Goal: Unclear

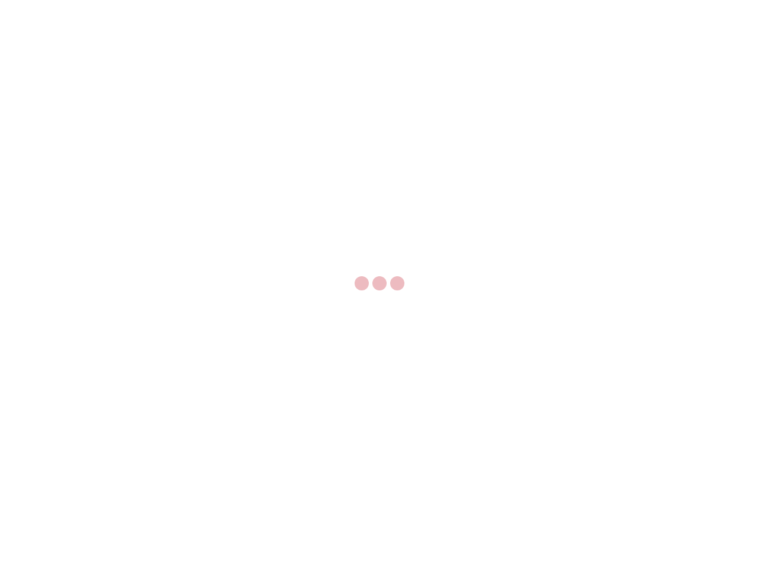
select select "US"
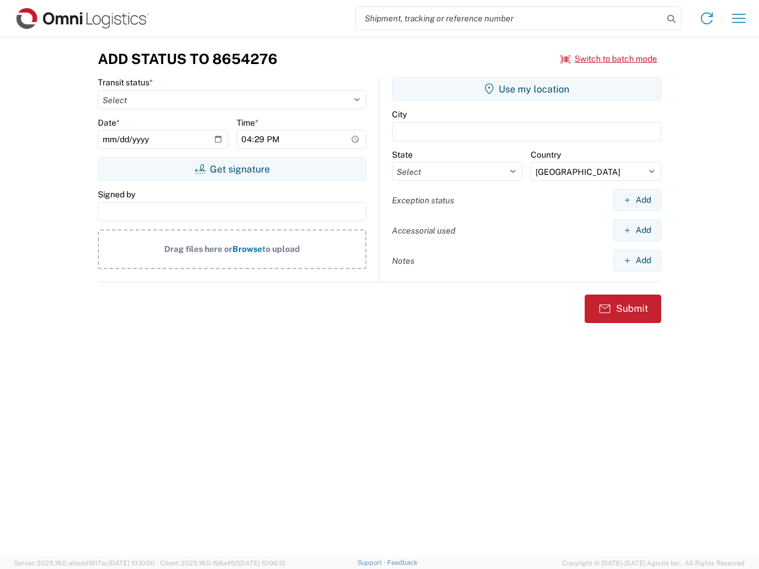
click at [509, 18] on input "search" at bounding box center [509, 18] width 307 height 23
click at [671, 19] on icon at bounding box center [671, 19] width 17 height 17
click at [707, 18] on icon at bounding box center [706, 18] width 19 height 19
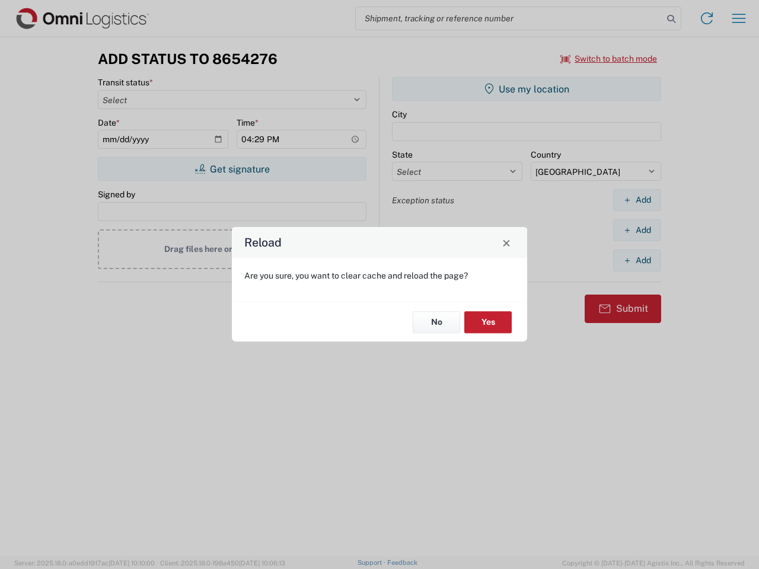
click at [609, 59] on div "Reload Are you sure, you want to clear cache and reload the page? No Yes" at bounding box center [379, 284] width 759 height 569
click at [232, 169] on div "Reload Are you sure, you want to clear cache and reload the page? No Yes" at bounding box center [379, 284] width 759 height 569
click at [527, 89] on div "Reload Are you sure, you want to clear cache and reload the page? No Yes" at bounding box center [379, 284] width 759 height 569
click at [637, 200] on div "Reload Are you sure, you want to clear cache and reload the page? No Yes" at bounding box center [379, 284] width 759 height 569
click at [637, 230] on div "Reload Are you sure, you want to clear cache and reload the page? No Yes" at bounding box center [379, 284] width 759 height 569
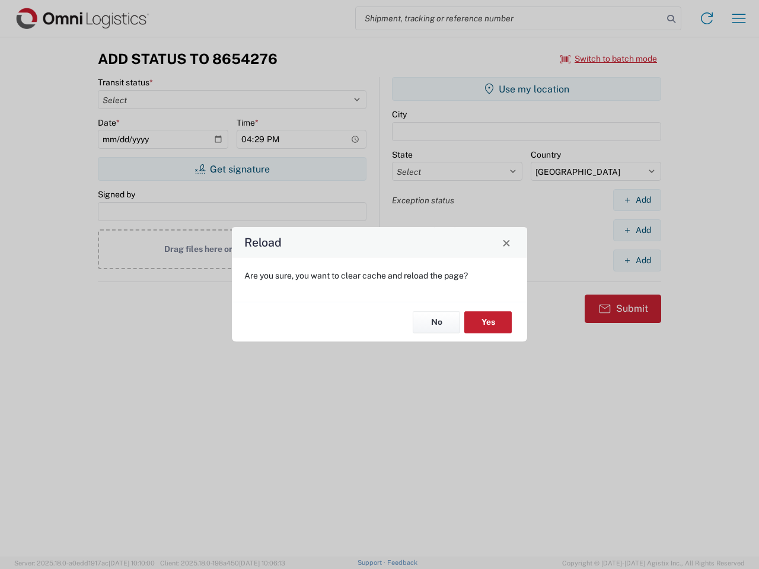
click at [637, 260] on div "Reload Are you sure, you want to clear cache and reload the page? No Yes" at bounding box center [379, 284] width 759 height 569
